Goal: Information Seeking & Learning: Learn about a topic

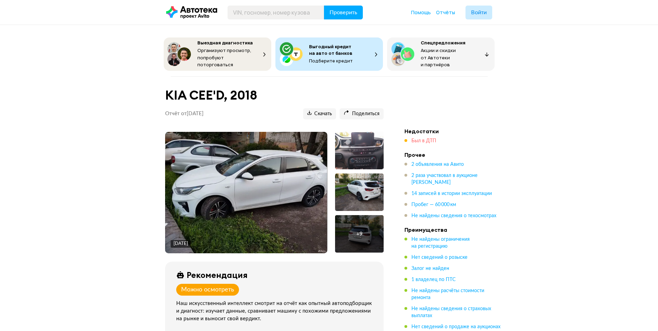
click at [426, 138] on span "Был в ДТП" at bounding box center [423, 140] width 25 height 5
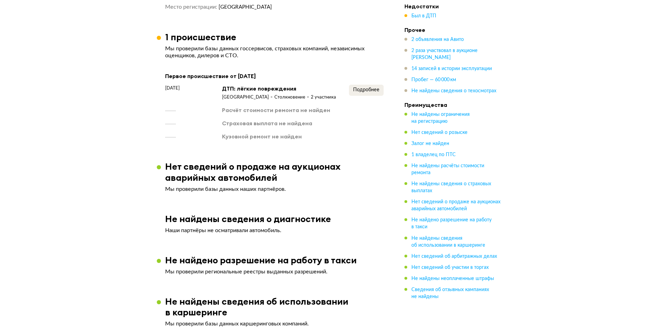
scroll to position [555, 0]
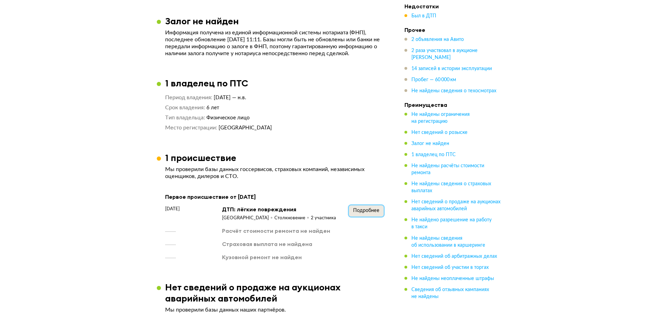
click at [363, 213] on span "Подробнее" at bounding box center [366, 210] width 26 height 5
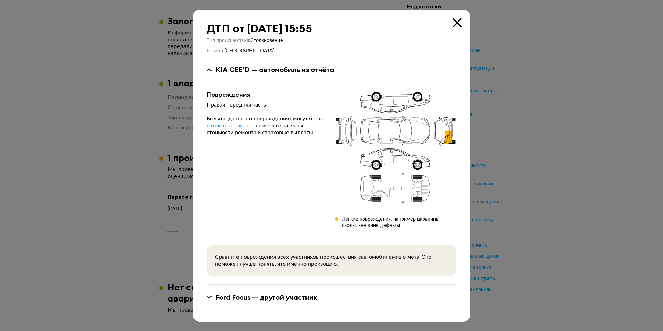
click at [456, 19] on icon at bounding box center [457, 22] width 9 height 9
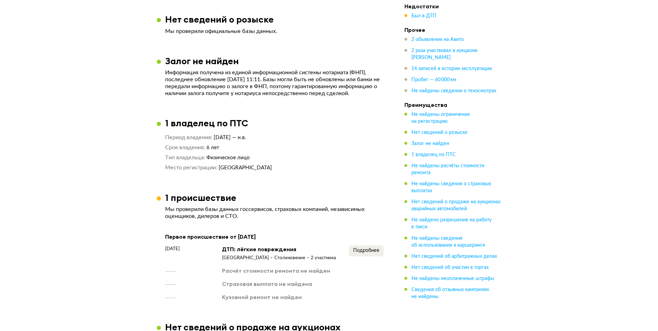
scroll to position [589, 0]
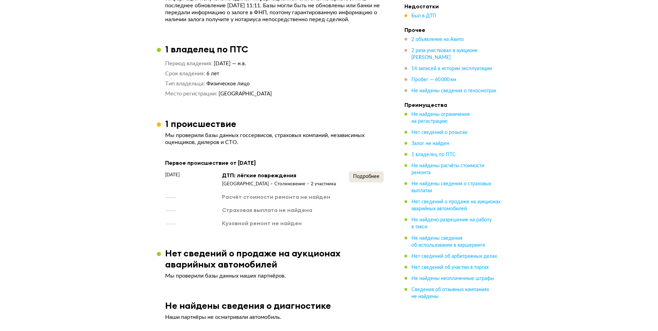
drag, startPoint x: 388, startPoint y: 179, endPoint x: 358, endPoint y: 178, distance: 29.8
click at [388, 179] on article "1 происшествие Мы проверили базы данных госсервисов, страховых компаний, незави…" at bounding box center [274, 172] width 235 height 109
click at [379, 179] on button "Подробнее" at bounding box center [366, 176] width 35 height 11
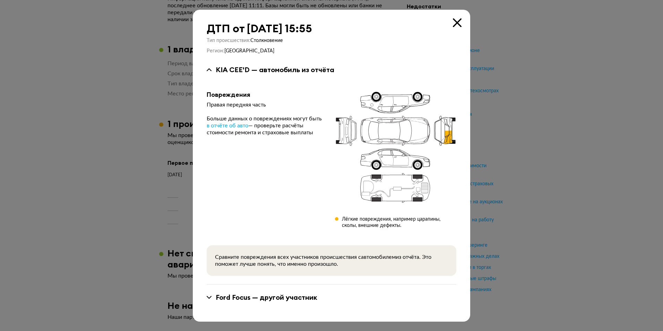
click at [456, 24] on icon at bounding box center [457, 22] width 9 height 9
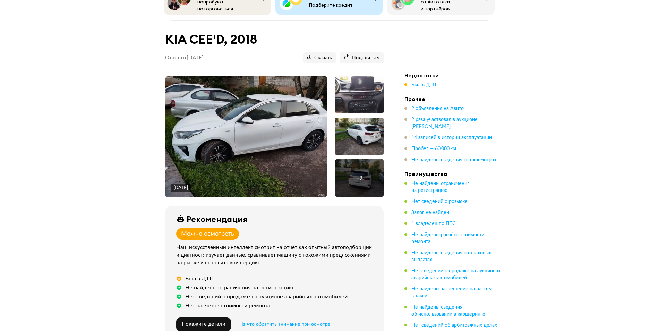
scroll to position [35, 0]
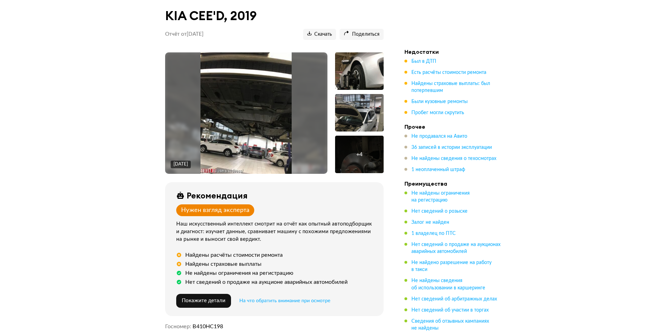
scroll to position [69, 0]
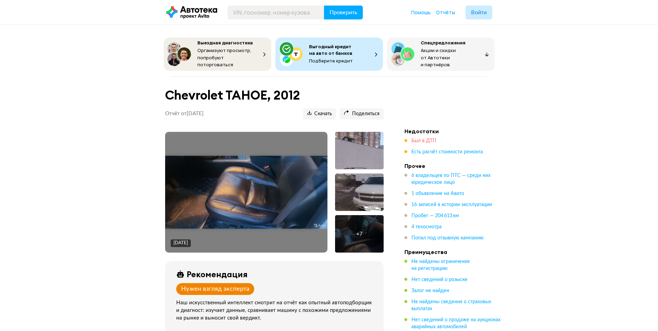
click at [430, 138] on span "Был в ДТП" at bounding box center [423, 140] width 25 height 5
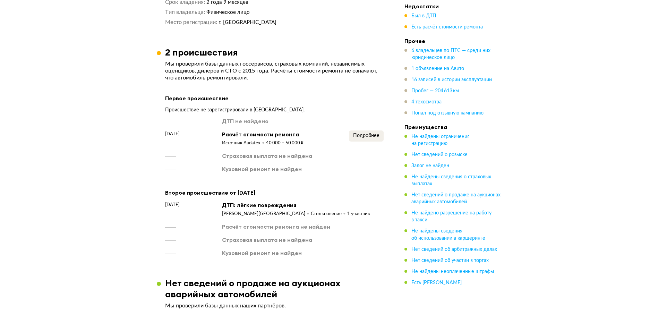
scroll to position [1043, 0]
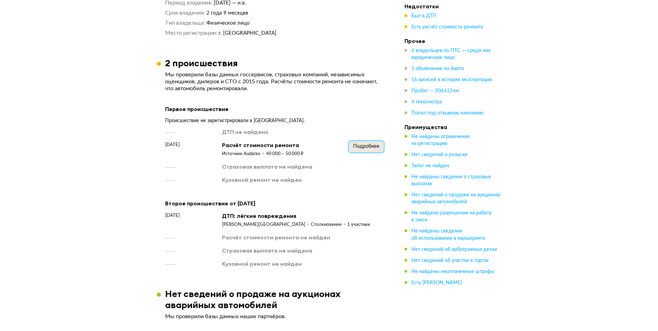
click at [367, 144] on span "Подробнее" at bounding box center [366, 146] width 26 height 5
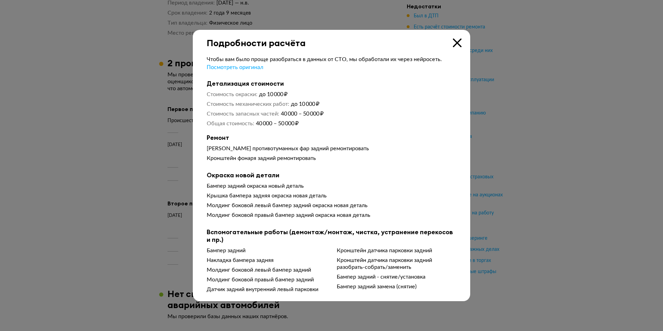
click at [456, 38] on icon at bounding box center [457, 42] width 9 height 9
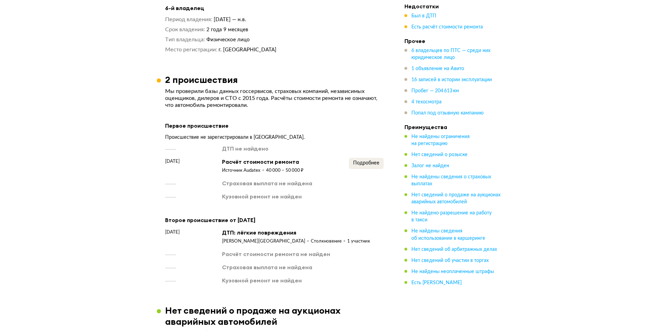
scroll to position [1008, 0]
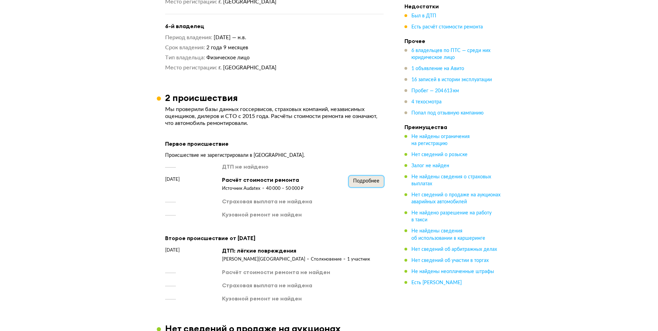
click at [364, 180] on span "Подробнее" at bounding box center [366, 181] width 26 height 5
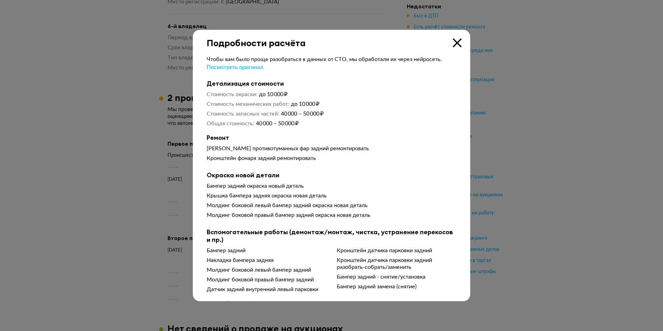
click at [458, 39] on icon at bounding box center [457, 42] width 9 height 9
